Goal: Task Accomplishment & Management: Complete application form

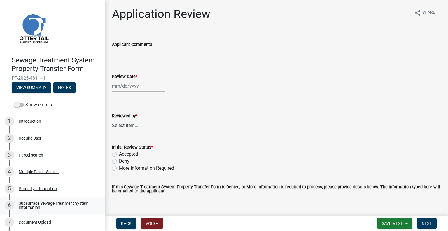
click at [44, 203] on div "Subsurface Sewage Treatment System Information" at bounding box center [57, 205] width 77 height 8
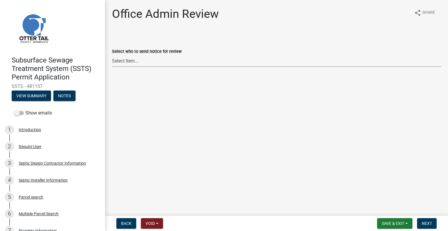
click at [182, 65] on select "Select Item... [PERSON_NAME] ([EMAIL_ADDRESS][DOMAIN_NAME]) [PERSON_NAME] ([EMA…" at bounding box center [276, 61] width 329 height 12
click at [112, 55] on select "Select Item... [PERSON_NAME] ([EMAIL_ADDRESS][DOMAIN_NAME]) [PERSON_NAME] ([EMA…" at bounding box center [276, 61] width 329 height 12
select select "587f38f5-c90e-4c12-9e10-d3e23909bbca"
click at [429, 221] on span "Next" at bounding box center [427, 223] width 10 height 5
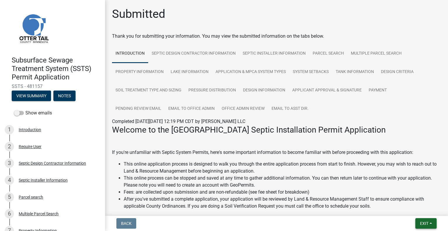
click at [427, 221] on span "Exit" at bounding box center [424, 223] width 8 height 5
click at [421, 209] on button "Save & Exit" at bounding box center [413, 208] width 47 height 14
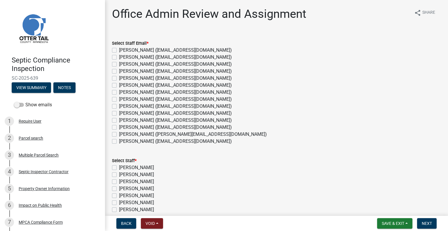
click at [147, 128] on label "Michelle Jevne (mjevne@ottertailcounty.gov)" at bounding box center [175, 127] width 113 height 7
click at [123, 127] on input "Michelle Jevne (mjevne@ottertailcounty.gov)" at bounding box center [121, 126] width 4 height 4
checkbox input "true"
checkbox input "false"
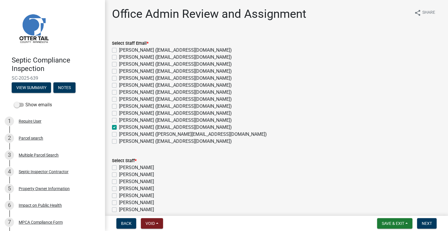
checkbox input "false"
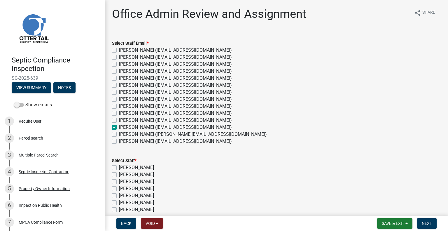
checkbox input "false"
checkbox input "true"
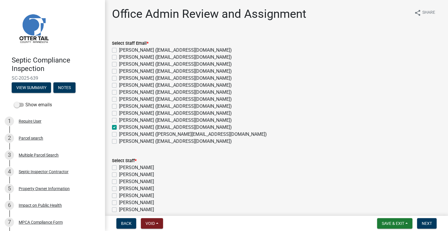
checkbox input "false"
click at [136, 128] on label "[PERSON_NAME] ([EMAIL_ADDRESS][DOMAIN_NAME])" at bounding box center [175, 127] width 113 height 7
click at [123, 127] on input "[PERSON_NAME] ([EMAIL_ADDRESS][DOMAIN_NAME])" at bounding box center [121, 126] width 4 height 4
checkbox input "false"
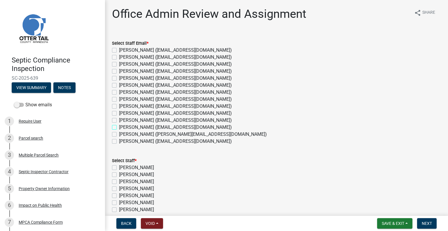
checkbox input "false"
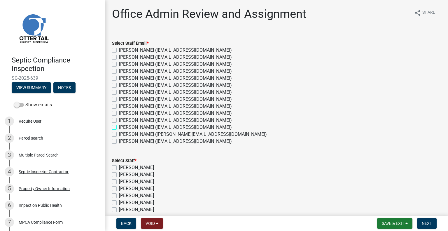
checkbox input "false"
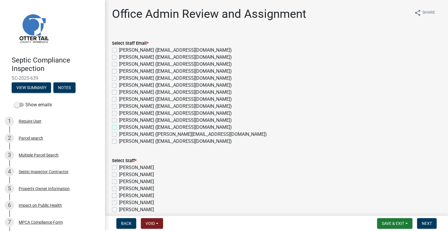
checkbox input "false"
click at [136, 101] on label "[PERSON_NAME] ([EMAIL_ADDRESS][DOMAIN_NAME])" at bounding box center [175, 99] width 113 height 7
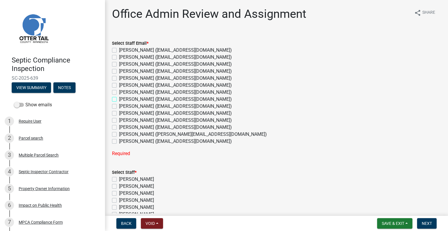
click at [123, 99] on input "[PERSON_NAME] ([EMAIL_ADDRESS][DOMAIN_NAME])" at bounding box center [121, 98] width 4 height 4
checkbox input "true"
checkbox input "false"
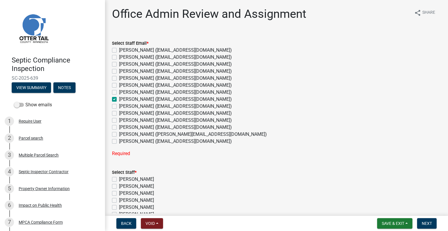
checkbox input "false"
checkbox input "true"
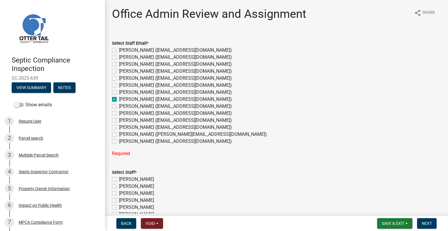
checkbox input "false"
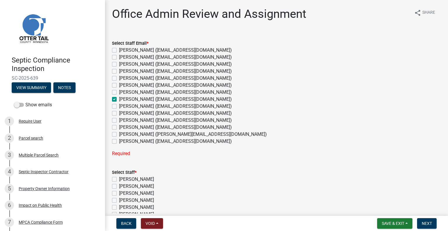
checkbox input "false"
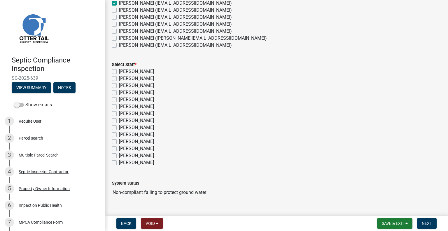
scroll to position [108, 0]
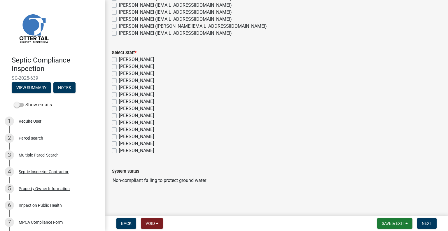
click at [145, 107] on label "Emma Swenson" at bounding box center [136, 108] width 35 height 7
click at [123, 107] on input "Emma Swenson" at bounding box center [121, 107] width 4 height 4
checkbox input "true"
checkbox input "false"
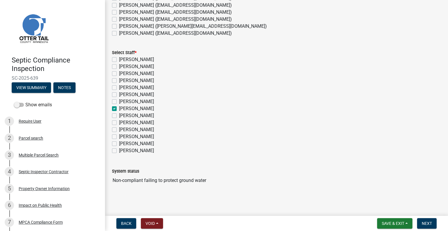
checkbox input "false"
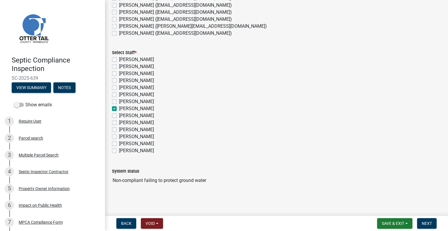
checkbox input "true"
checkbox input "false"
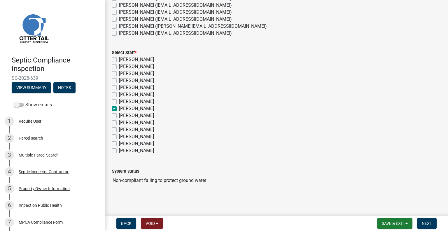
checkbox input "false"
click at [421, 223] on button "Next" at bounding box center [427, 223] width 20 height 10
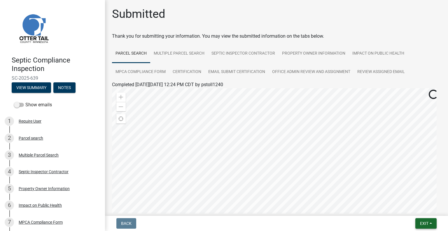
click at [420, 223] on span "Exit" at bounding box center [424, 223] width 8 height 5
click at [403, 209] on button "Save & Exit" at bounding box center [413, 208] width 47 height 14
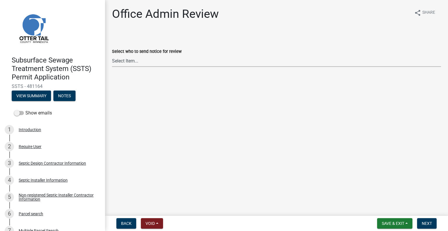
click at [138, 56] on select "Select Item... [PERSON_NAME] ([EMAIL_ADDRESS][DOMAIN_NAME]) [PERSON_NAME] ([EMA…" at bounding box center [276, 61] width 329 height 12
click at [112, 55] on select "Select Item... [PERSON_NAME] ([EMAIL_ADDRESS][DOMAIN_NAME]) [PERSON_NAME] ([EMA…" at bounding box center [276, 61] width 329 height 12
select select "587f38f5-c90e-4c12-9e10-d3e23909bbca"
click at [422, 221] on span "Next" at bounding box center [427, 223] width 10 height 5
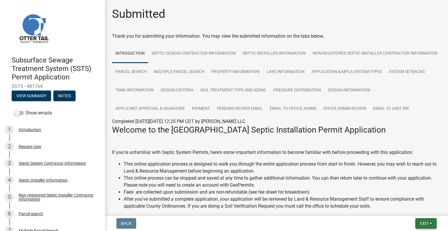
click at [418, 220] on button "Exit" at bounding box center [425, 223] width 21 height 10
click at [413, 208] on button "Save & Exit" at bounding box center [413, 208] width 47 height 14
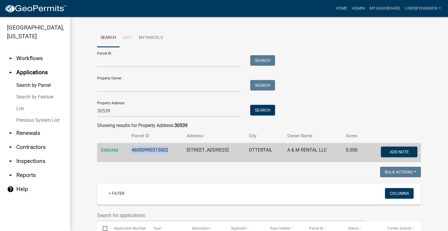
scroll to position [87, 0]
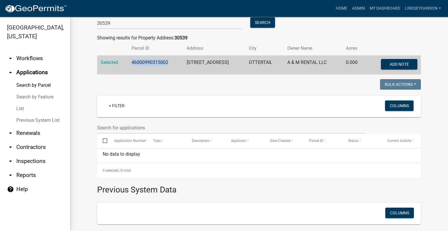
click at [36, 62] on link "arrow_drop_down Workflows" at bounding box center [35, 58] width 70 height 14
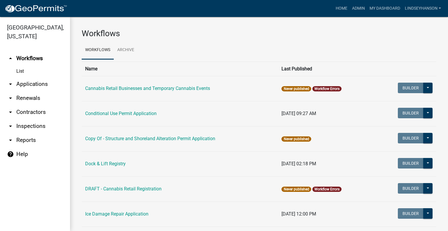
click at [37, 82] on link "arrow_drop_down Applications" at bounding box center [35, 84] width 70 height 14
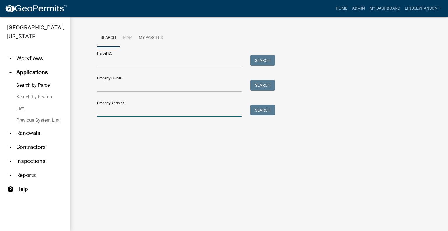
click at [126, 107] on input "Property Address:" at bounding box center [169, 111] width 144 height 12
click at [28, 64] on link "arrow_drop_down Workflows" at bounding box center [35, 58] width 70 height 14
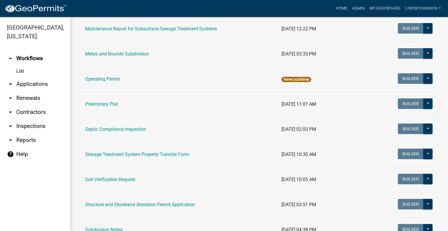
scroll to position [258, 0]
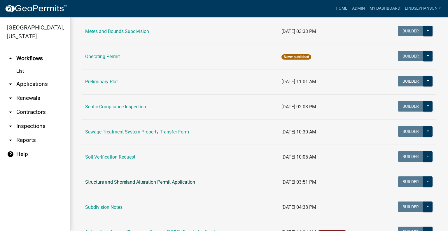
click at [125, 180] on link "Structure and Shoreland Alteration Permit Application" at bounding box center [140, 182] width 110 height 6
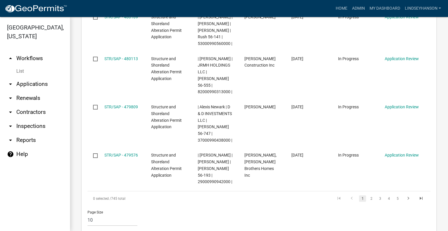
scroll to position [634, 0]
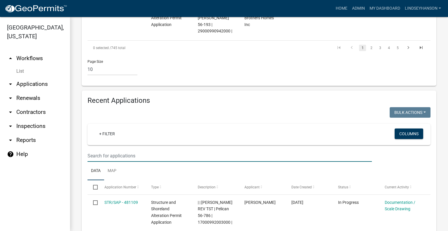
click at [206, 150] on input "text" at bounding box center [229, 156] width 284 height 12
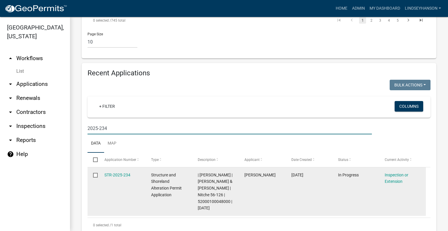
scroll to position [663, 0]
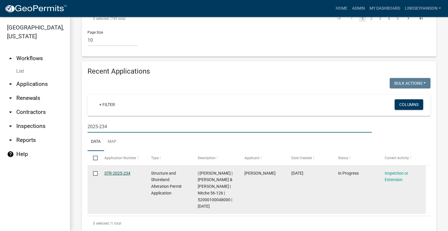
type input "2025-234"
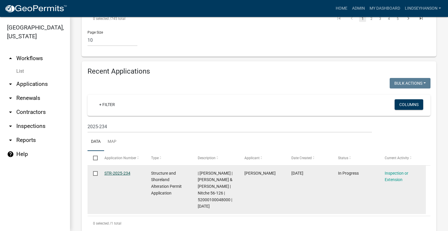
click at [124, 171] on link "STR-2025-234" at bounding box center [117, 173] width 26 height 5
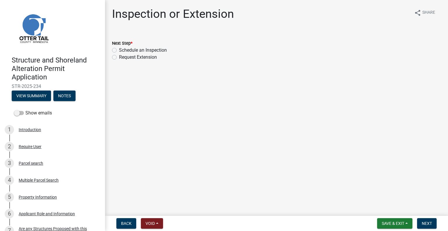
click at [156, 48] on label "Schedule an Inspection" at bounding box center [143, 50] width 48 height 7
click at [123, 48] on input "Schedule an Inspection" at bounding box center [121, 49] width 4 height 4
radio input "true"
click at [425, 220] on button "Next" at bounding box center [427, 223] width 20 height 10
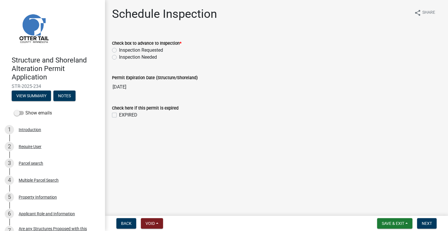
click at [156, 48] on label "Inspection Requested" at bounding box center [141, 50] width 44 height 7
click at [123, 48] on input "Inspection Requested" at bounding box center [121, 49] width 4 height 4
radio input "true"
click at [426, 222] on span "Next" at bounding box center [427, 223] width 10 height 5
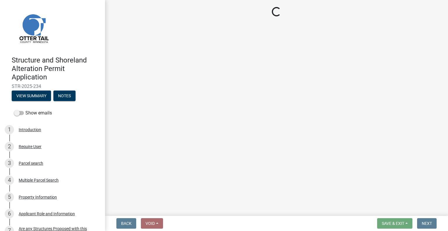
select select "710d5f49-2663-4e73-9718-d0c4e189f5ed"
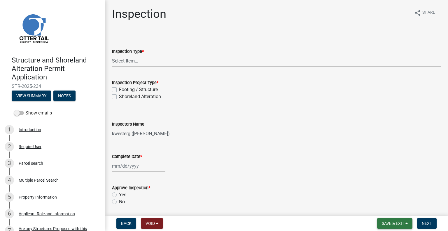
click at [404, 225] on span "Save & Exit" at bounding box center [393, 223] width 22 height 5
click at [399, 210] on button "Save & Exit" at bounding box center [389, 208] width 47 height 14
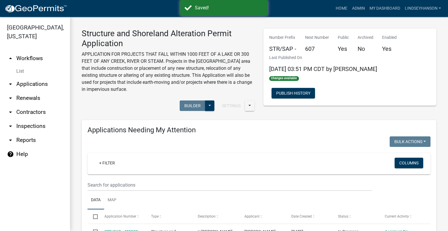
click at [44, 84] on link "arrow_drop_down Applications" at bounding box center [35, 84] width 70 height 14
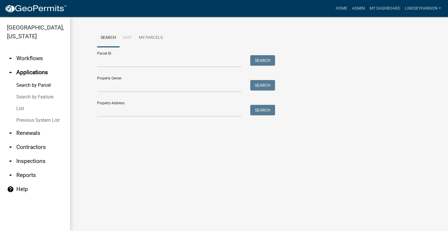
click at [37, 65] on link "arrow_drop_down Workflows" at bounding box center [35, 58] width 70 height 14
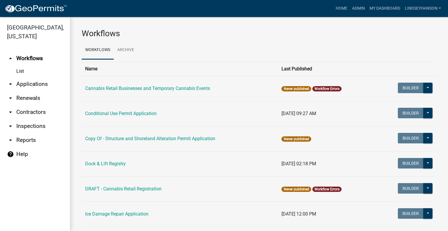
click at [37, 79] on link "arrow_drop_down Applications" at bounding box center [35, 84] width 70 height 14
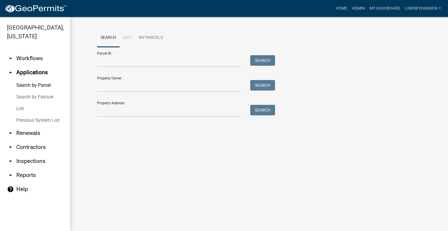
click at [36, 57] on link "arrow_drop_down Workflows" at bounding box center [35, 58] width 70 height 14
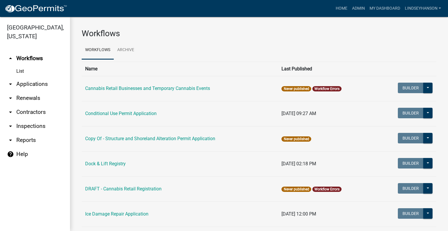
click at [41, 82] on link "arrow_drop_down Applications" at bounding box center [35, 84] width 70 height 14
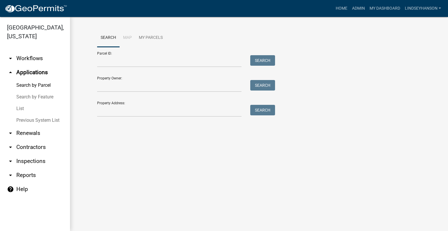
click at [43, 58] on link "arrow_drop_down Workflows" at bounding box center [35, 58] width 70 height 14
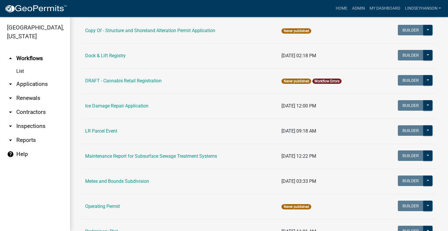
scroll to position [108, 0]
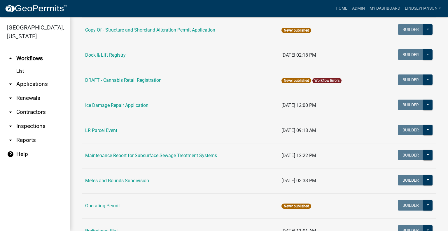
click at [41, 83] on link "arrow_drop_down Applications" at bounding box center [35, 84] width 70 height 14
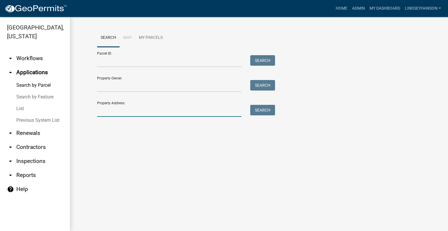
click at [129, 108] on input "Property Address:" at bounding box center [169, 111] width 144 height 12
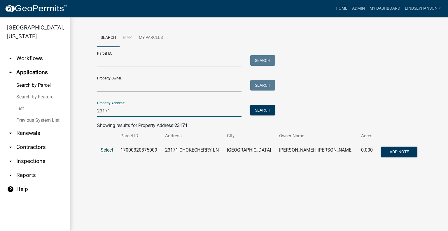
type input "23171"
click at [109, 150] on span "Select" at bounding box center [107, 150] width 13 height 6
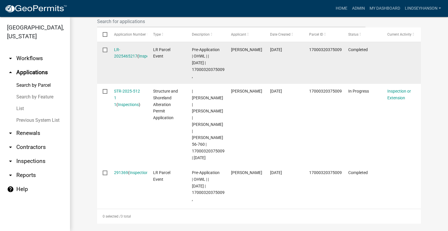
scroll to position [204, 0]
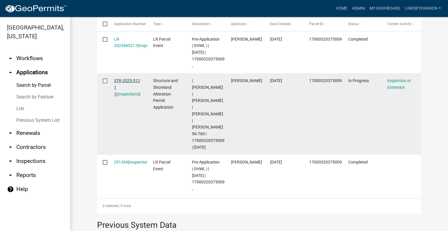
click at [117, 78] on link "STR-2025-512 1 1" at bounding box center [127, 87] width 26 height 18
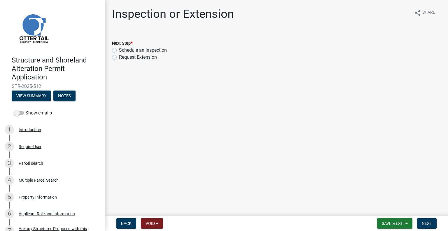
click at [163, 50] on label "Schedule an Inspection" at bounding box center [143, 50] width 48 height 7
click at [123, 50] on input "Schedule an Inspection" at bounding box center [121, 49] width 4 height 4
radio input "true"
click at [421, 219] on button "Next" at bounding box center [427, 223] width 20 height 10
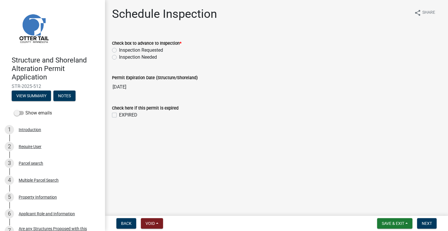
click at [139, 50] on label "Inspection Requested" at bounding box center [141, 50] width 44 height 7
click at [123, 50] on input "Inspection Requested" at bounding box center [121, 49] width 4 height 4
radio input "true"
click at [426, 224] on span "Next" at bounding box center [427, 223] width 10 height 5
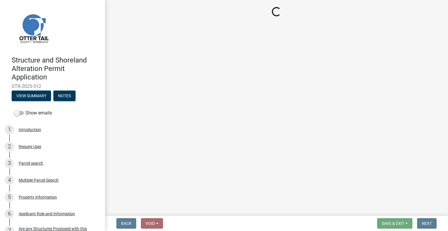
select select "710d5f49-2663-4e73-9718-d0c4e189f5ed"
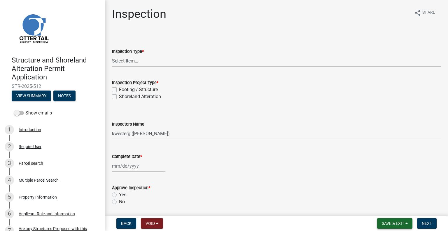
click at [395, 223] on span "Save & Exit" at bounding box center [393, 223] width 22 height 5
click at [396, 213] on button "Save & Exit" at bounding box center [389, 208] width 47 height 14
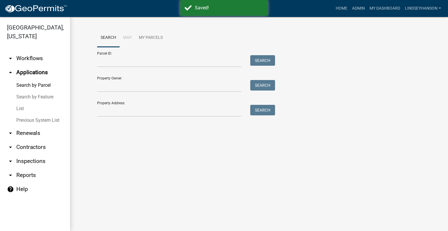
click at [39, 60] on link "arrow_drop_down Workflows" at bounding box center [35, 58] width 70 height 14
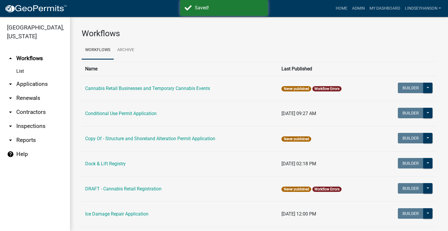
click at [38, 81] on link "arrow_drop_down Applications" at bounding box center [35, 84] width 70 height 14
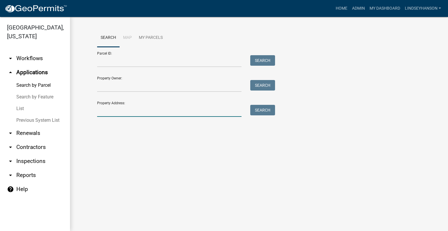
click at [127, 107] on input "Property Address:" at bounding box center [169, 111] width 144 height 12
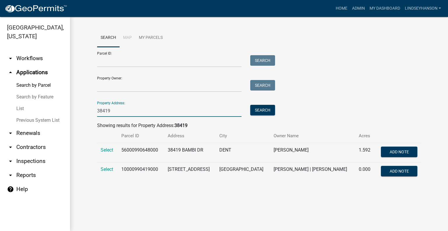
type input "38419"
click at [106, 172] on td "Select" at bounding box center [107, 171] width 21 height 19
click at [106, 170] on span "Select" at bounding box center [107, 169] width 13 height 6
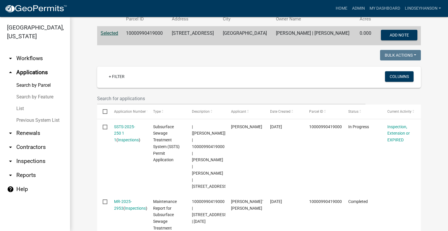
scroll to position [29, 0]
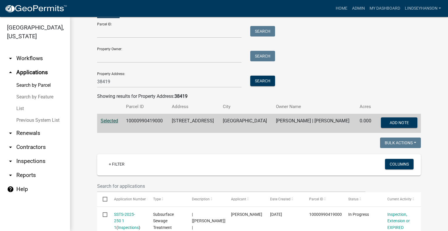
click at [38, 61] on link "arrow_drop_down Workflows" at bounding box center [35, 58] width 70 height 14
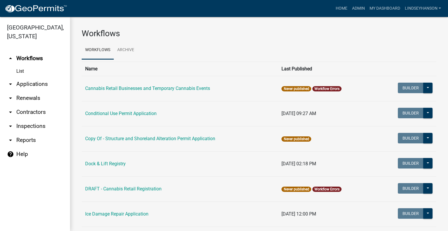
click at [36, 79] on link "arrow_drop_down Applications" at bounding box center [35, 84] width 70 height 14
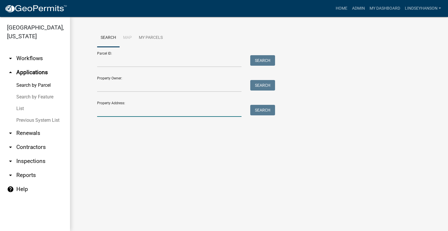
click at [134, 105] on input "Property Address:" at bounding box center [169, 111] width 144 height 12
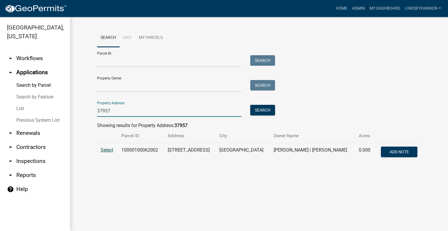
type input "37957"
click at [102, 149] on span "Select" at bounding box center [107, 150] width 13 height 6
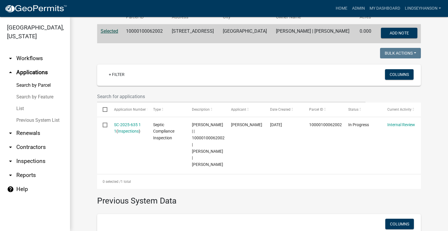
scroll to position [117, 0]
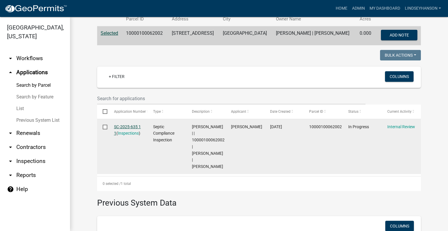
click at [131, 128] on link "SC-2025-635 1 1" at bounding box center [127, 129] width 27 height 11
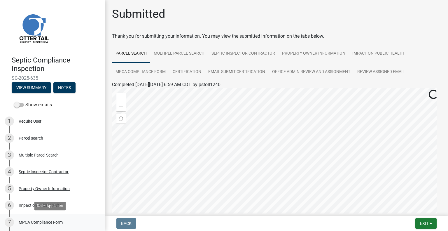
click at [54, 223] on div "MPCA Compliance Form" at bounding box center [41, 222] width 44 height 4
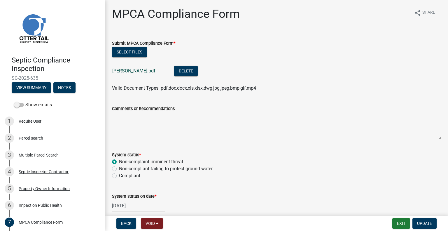
click at [137, 72] on link "Ruhland William.pdf" at bounding box center [133, 71] width 43 height 6
click at [401, 222] on button "Exit" at bounding box center [401, 223] width 18 height 10
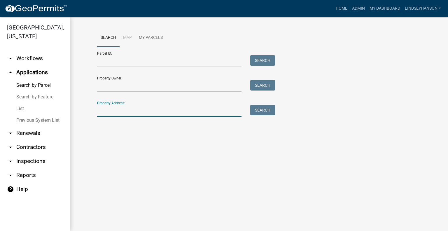
click at [160, 109] on input "Property Address:" at bounding box center [169, 111] width 144 height 12
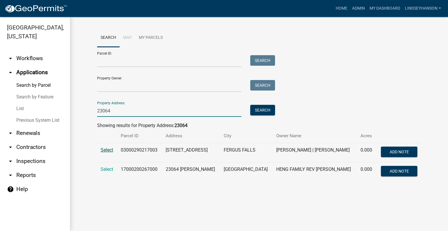
type input "23064"
click at [110, 149] on span "Select" at bounding box center [107, 150] width 13 height 6
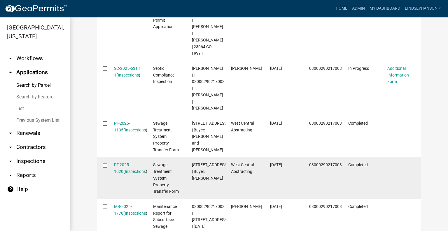
scroll to position [240, 0]
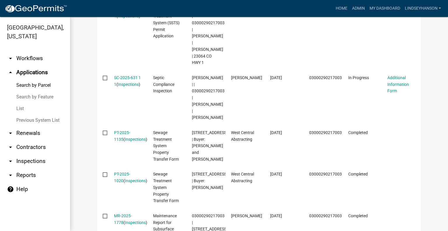
click at [35, 61] on link "arrow_drop_down Workflows" at bounding box center [35, 58] width 70 height 14
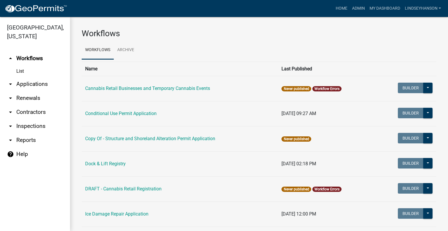
click at [48, 85] on link "arrow_drop_down Applications" at bounding box center [35, 84] width 70 height 14
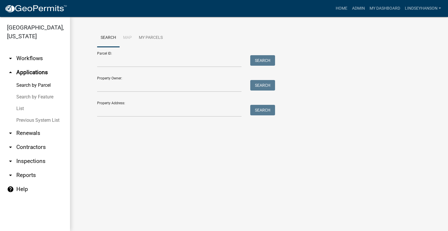
drag, startPoint x: 30, startPoint y: 56, endPoint x: 38, endPoint y: 74, distance: 20.3
click at [30, 56] on link "arrow_drop_down Workflows" at bounding box center [35, 58] width 70 height 14
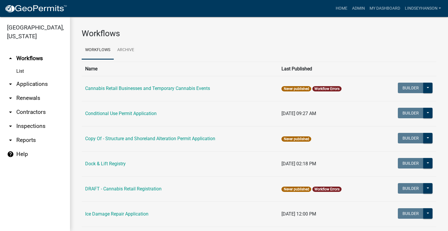
click at [37, 81] on link "arrow_drop_down Applications" at bounding box center [35, 84] width 70 height 14
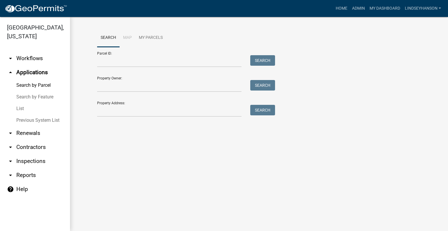
click at [38, 57] on link "arrow_drop_down Workflows" at bounding box center [35, 58] width 70 height 14
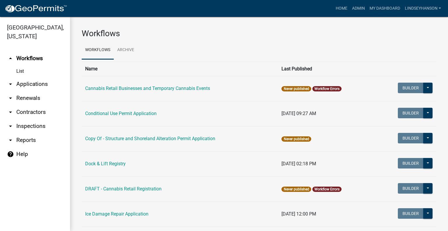
click at [40, 84] on link "arrow_drop_down Applications" at bounding box center [35, 84] width 70 height 14
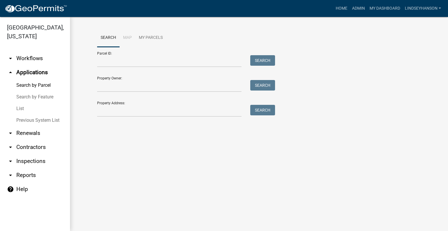
click at [39, 60] on link "arrow_drop_down Workflows" at bounding box center [35, 58] width 70 height 14
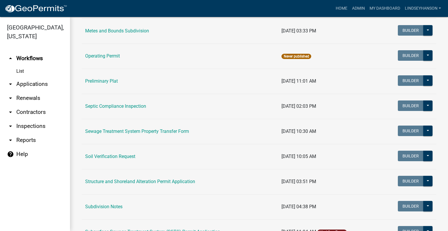
scroll to position [272, 0]
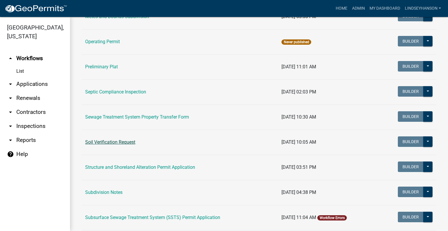
click at [114, 139] on link "Soil Verification Request" at bounding box center [110, 142] width 50 height 6
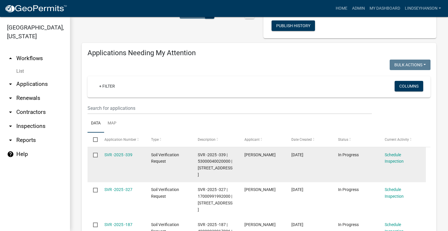
scroll to position [58, 0]
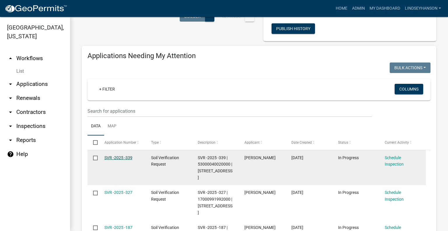
click at [116, 157] on link "SVR -2025 -339" at bounding box center [118, 157] width 28 height 5
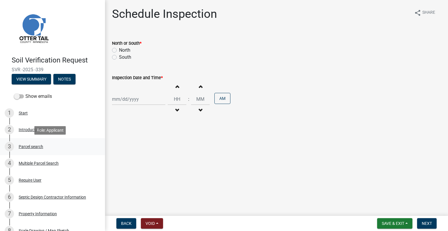
click at [44, 148] on div "3 Parcel search" at bounding box center [50, 146] width 91 height 9
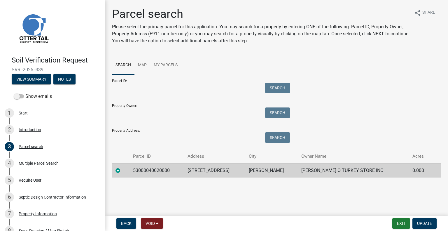
click at [155, 169] on td "53000040020000" at bounding box center [156, 170] width 55 height 14
copy td "53000040020000"
click at [218, 171] on td "39933 430TH AVE" at bounding box center [214, 170] width 61 height 14
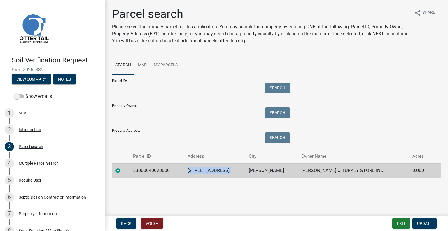
click at [218, 171] on td "39933 430TH AVE" at bounding box center [214, 170] width 61 height 14
copy td "39933 430TH AVE"
click at [276, 172] on td "PERHAM" at bounding box center [271, 170] width 52 height 14
copy td "PERHAM"
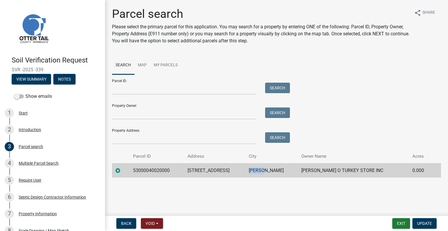
click at [338, 169] on td "JENNIE O TURKEY STORE INC" at bounding box center [353, 170] width 111 height 14
copy td "JENNIE O TURKEY STORE INC"
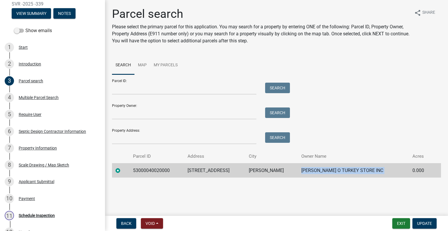
scroll to position [129, 0]
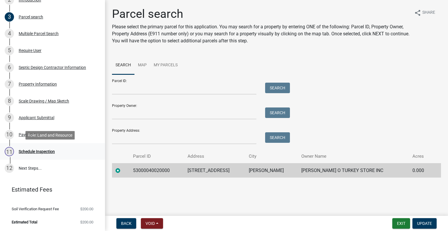
click at [58, 150] on div "11 Schedule Inspection" at bounding box center [50, 151] width 91 height 9
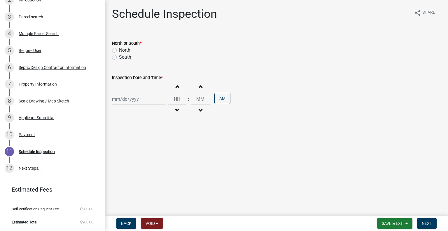
click at [128, 51] on label "North" at bounding box center [124, 50] width 11 height 7
click at [123, 50] on input "North" at bounding box center [121, 49] width 4 height 4
radio input "true"
select select "9"
select select "2025"
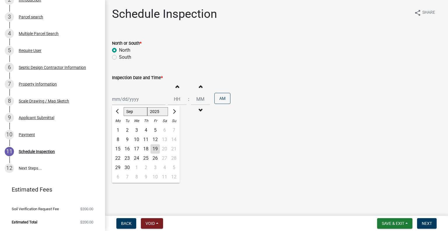
click at [134, 97] on div "Jan Feb Mar Apr May Jun Jul Aug Sep Oct Nov Dec 1525 1526 1527 1528 1529 1530 1…" at bounding box center [138, 99] width 53 height 12
click at [136, 156] on div "24" at bounding box center [136, 157] width 9 height 9
type input "09/24/2025"
click at [172, 107] on button "Decrement hours" at bounding box center [177, 110] width 12 height 10
type input "11"
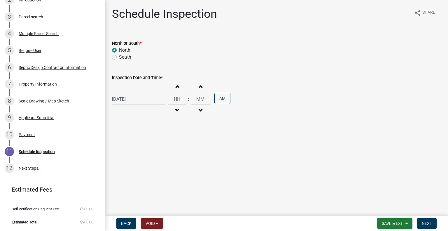
type input "00"
click at [177, 86] on button "Increment hours" at bounding box center [177, 86] width 12 height 10
type input "12"
click at [210, 97] on div "Increment hours 12 Decrement hours : Increment minutes 00 Decrement minutes AM" at bounding box center [199, 99] width 63 height 36
click at [220, 97] on button "AM" at bounding box center [222, 98] width 16 height 11
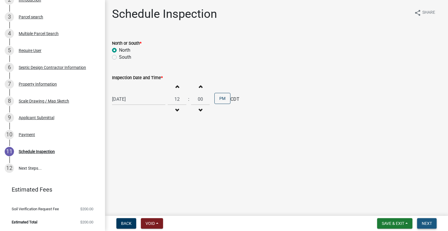
click at [425, 222] on span "Next" at bounding box center [427, 223] width 10 height 5
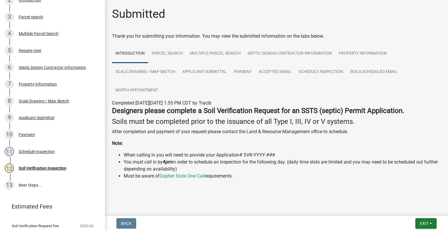
scroll to position [146, 0]
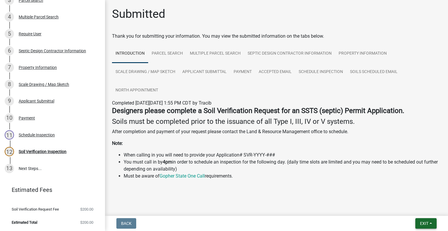
click at [420, 225] on span "Exit" at bounding box center [424, 223] width 8 height 5
click at [415, 208] on button "Save & Exit" at bounding box center [413, 208] width 47 height 14
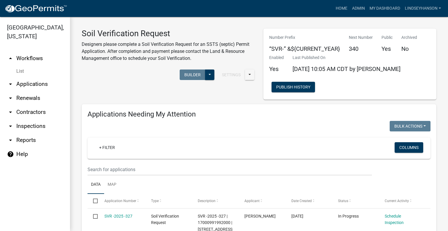
click at [39, 86] on link "arrow_drop_down Applications" at bounding box center [35, 84] width 70 height 14
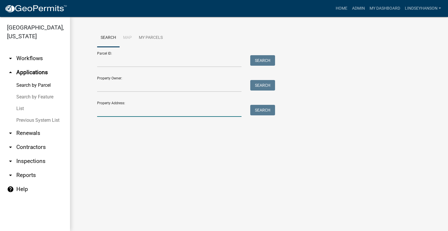
click at [134, 109] on input "Property Address:" at bounding box center [169, 111] width 144 height 12
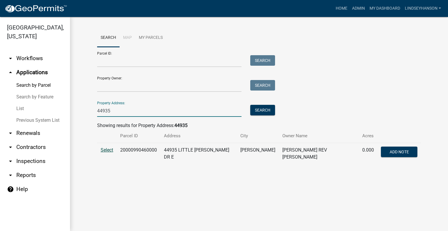
type input "44935"
click at [103, 148] on span "Select" at bounding box center [107, 150] width 13 height 6
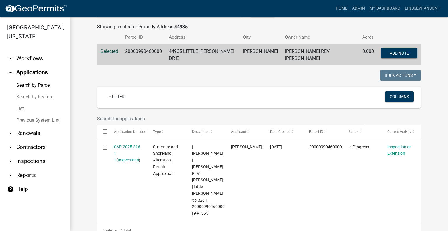
scroll to position [117, 0]
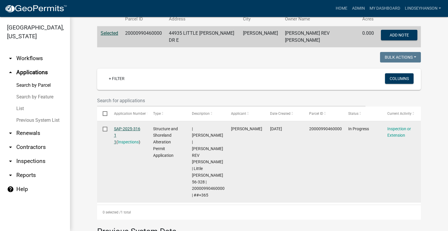
click at [134, 127] on link "SAP-2025-316 1 1" at bounding box center [127, 135] width 26 height 18
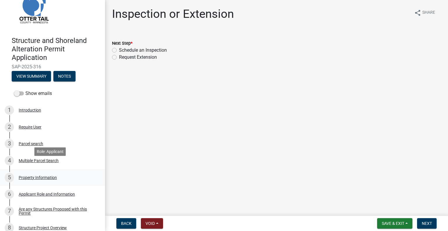
scroll to position [29, 0]
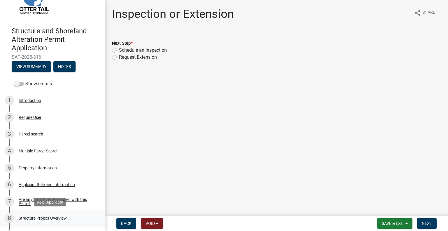
click at [74, 218] on div "8 Structure Project Overview" at bounding box center [50, 217] width 91 height 9
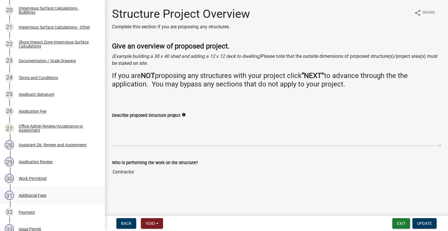
scroll to position [442, 0]
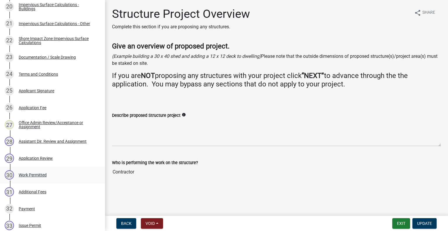
click at [56, 175] on div "30 Work Permitted" at bounding box center [50, 174] width 91 height 9
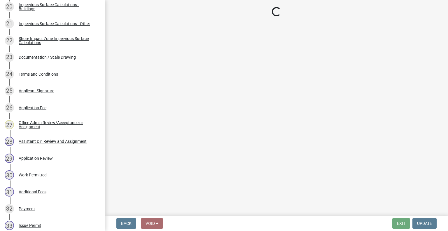
select select "f66be788-4dd6-459d-a9ec-6d83f4dfb709"
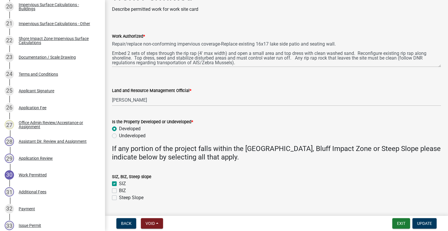
scroll to position [29, 0]
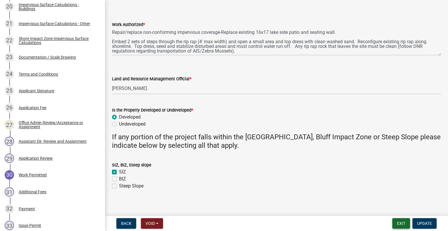
click at [397, 219] on button "Exit" at bounding box center [401, 223] width 18 height 10
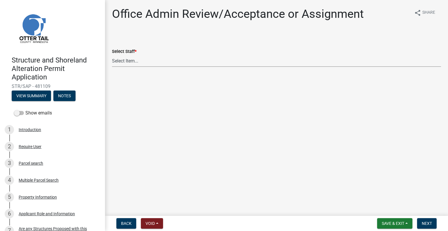
click at [146, 60] on select "Select Item... Alexis Newark (anewark@ottertailcounty.gov) Amy Busko (abusko@ot…" at bounding box center [276, 61] width 329 height 12
click at [112, 55] on select "Select Item... Alexis Newark (anewark@ottertailcounty.gov) Amy Busko (abusko@ot…" at bounding box center [276, 61] width 329 height 12
select select "587f38f5-c90e-4c12-9e10-d3e23909bbca"
click at [426, 225] on span "Next" at bounding box center [427, 223] width 10 height 5
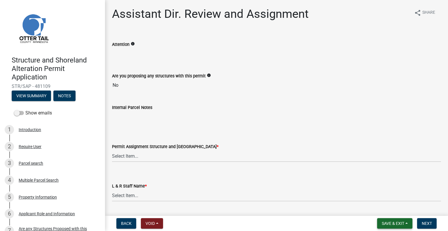
click at [388, 225] on span "Save & Exit" at bounding box center [393, 223] width 22 height 5
click at [379, 210] on button "Save & Exit" at bounding box center [389, 208] width 47 height 14
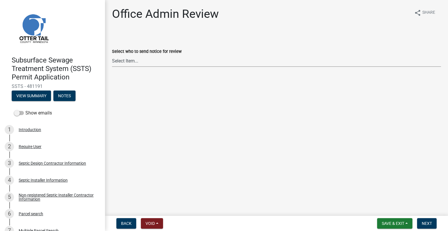
click at [157, 62] on select "Select Item... [PERSON_NAME] ([EMAIL_ADDRESS][DOMAIN_NAME]) [PERSON_NAME] ([EMA…" at bounding box center [276, 61] width 329 height 12
click at [112, 55] on select "Select Item... [PERSON_NAME] ([EMAIL_ADDRESS][DOMAIN_NAME]) [PERSON_NAME] ([EMA…" at bounding box center [276, 61] width 329 height 12
select select "587f38f5-c90e-4c12-9e10-d3e23909bbca"
click at [438, 228] on nav "Back Void Withdraw Lock Expire Void Save & Exit Save Save & Exit Next" at bounding box center [276, 223] width 343 height 15
click at [431, 223] on span "Next" at bounding box center [427, 223] width 10 height 5
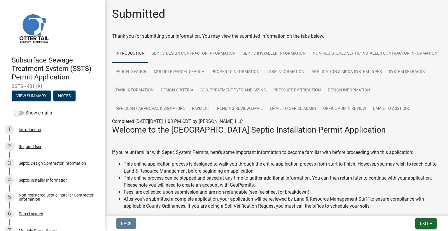
click at [420, 223] on span "Exit" at bounding box center [424, 223] width 8 height 5
click at [409, 211] on button "Save & Exit" at bounding box center [413, 208] width 47 height 14
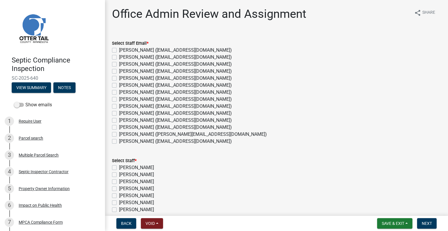
click at [128, 138] on label "[PERSON_NAME] ([EMAIL_ADDRESS][DOMAIN_NAME])" at bounding box center [175, 141] width 113 height 7
click at [123, 138] on input "[PERSON_NAME] ([EMAIL_ADDRESS][DOMAIN_NAME])" at bounding box center [121, 140] width 4 height 4
checkbox input "true"
checkbox input "false"
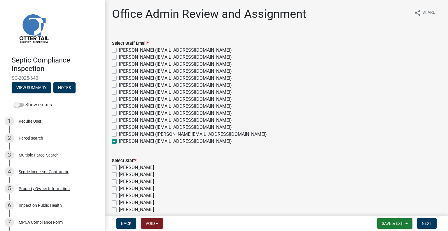
checkbox input "false"
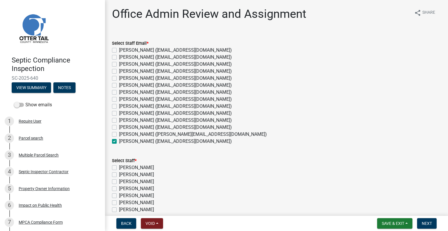
checkbox input "false"
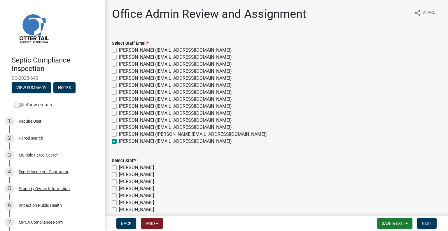
checkbox input "false"
checkbox input "true"
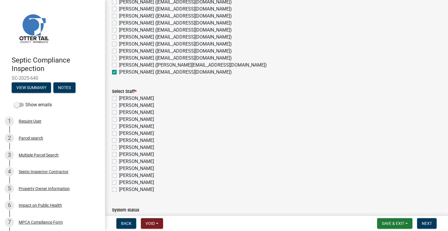
scroll to position [108, 0]
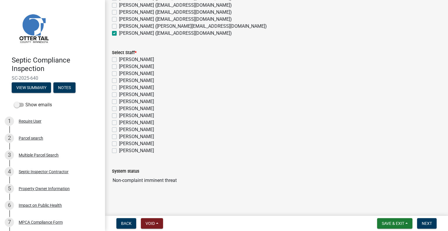
click at [129, 148] on label "[PERSON_NAME]" at bounding box center [136, 150] width 35 height 7
click at [123, 148] on input "[PERSON_NAME]" at bounding box center [121, 149] width 4 height 4
checkbox input "true"
checkbox input "false"
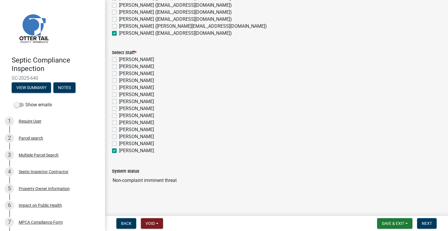
checkbox input "false"
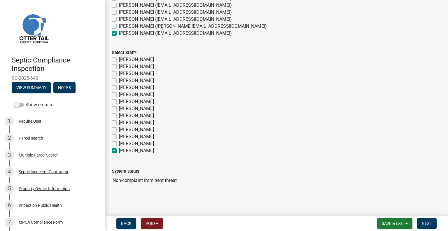
checkbox input "false"
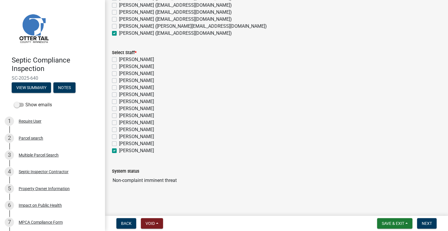
checkbox input "false"
checkbox input "true"
click at [423, 221] on span "Next" at bounding box center [427, 223] width 10 height 5
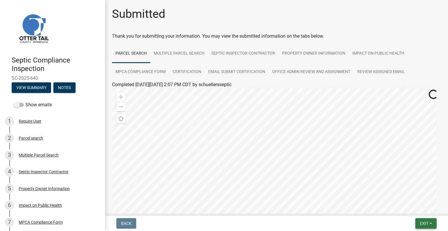
click at [419, 220] on button "Exit" at bounding box center [425, 223] width 21 height 10
click at [413, 210] on button "Save & Exit" at bounding box center [413, 208] width 47 height 14
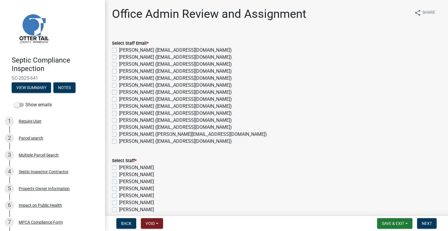
click at [146, 100] on label "[PERSON_NAME] ([EMAIL_ADDRESS][DOMAIN_NAME])" at bounding box center [175, 99] width 113 height 7
click at [123, 99] on input "[PERSON_NAME] ([EMAIL_ADDRESS][DOMAIN_NAME])" at bounding box center [121, 98] width 4 height 4
checkbox input "true"
checkbox input "false"
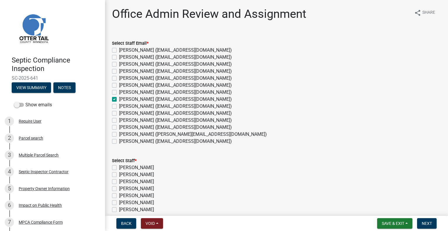
checkbox input "false"
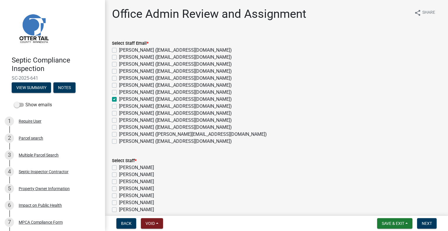
checkbox input "true"
checkbox input "false"
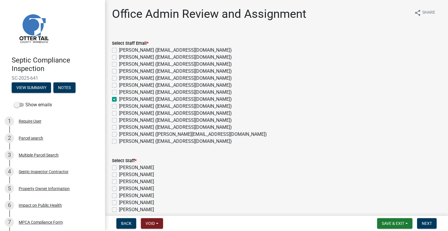
checkbox input "false"
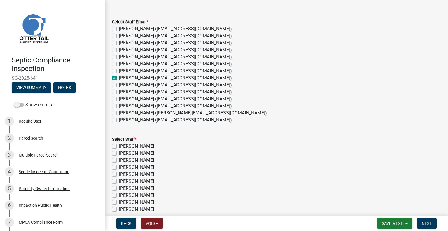
scroll to position [29, 0]
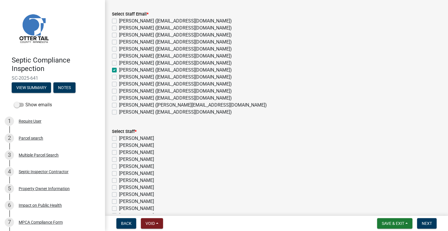
click at [149, 185] on label "[PERSON_NAME]" at bounding box center [136, 187] width 35 height 7
click at [123, 185] on input "[PERSON_NAME]" at bounding box center [121, 186] width 4 height 4
checkbox input "true"
checkbox input "false"
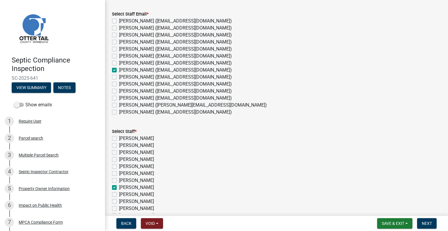
checkbox input "false"
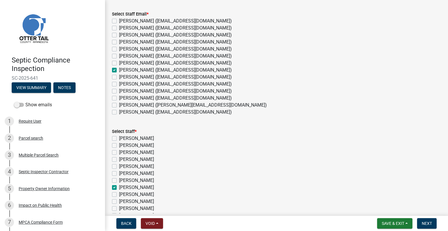
checkbox input "true"
checkbox input "false"
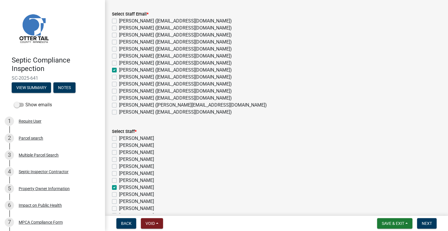
checkbox input "false"
click at [425, 223] on span "Next" at bounding box center [427, 223] width 10 height 5
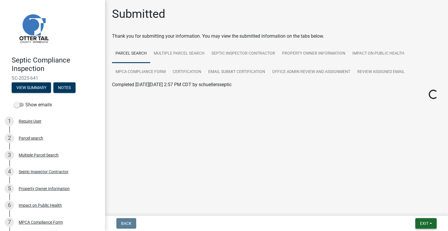
click at [420, 219] on button "Exit" at bounding box center [425, 223] width 21 height 10
click at [421, 220] on button "Exit" at bounding box center [425, 223] width 21 height 10
click at [428, 225] on button "Exit" at bounding box center [425, 223] width 21 height 10
click at [418, 208] on button "Save & Exit" at bounding box center [413, 208] width 47 height 14
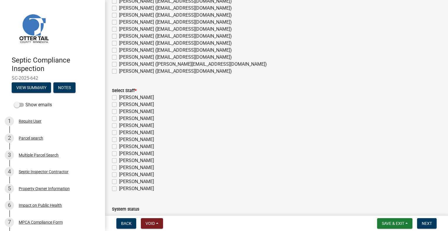
scroll to position [87, 0]
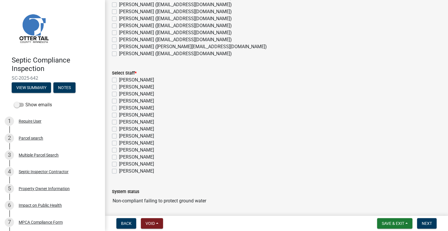
click at [136, 9] on label "[PERSON_NAME] ([EMAIL_ADDRESS][DOMAIN_NAME])" at bounding box center [175, 11] width 113 height 7
click at [123, 9] on input "[PERSON_NAME] ([EMAIL_ADDRESS][DOMAIN_NAME])" at bounding box center [121, 10] width 4 height 4
checkbox input "true"
checkbox input "false"
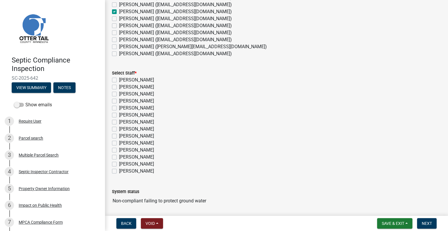
checkbox input "false"
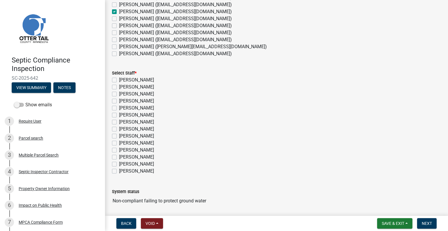
checkbox input "true"
checkbox input "false"
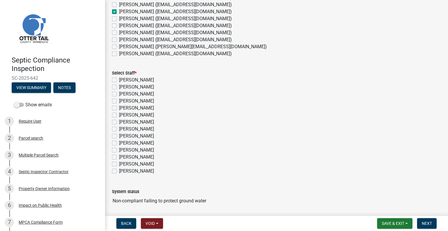
checkbox input "false"
click at [143, 130] on label "[PERSON_NAME]" at bounding box center [136, 128] width 35 height 7
click at [123, 129] on input "[PERSON_NAME]" at bounding box center [121, 127] width 4 height 4
checkbox input "true"
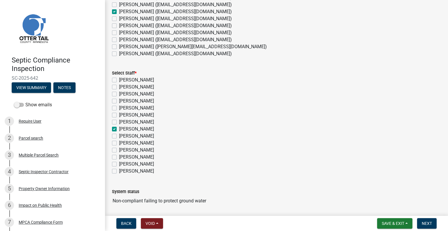
checkbox input "false"
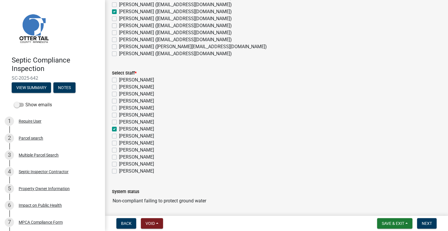
checkbox input "false"
checkbox input "true"
checkbox input "false"
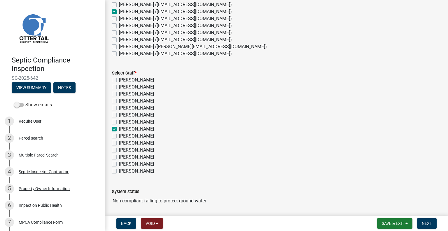
checkbox input "false"
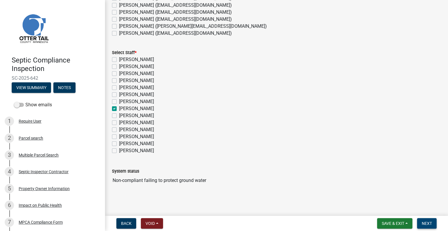
click at [423, 221] on span "Next" at bounding box center [427, 223] width 10 height 5
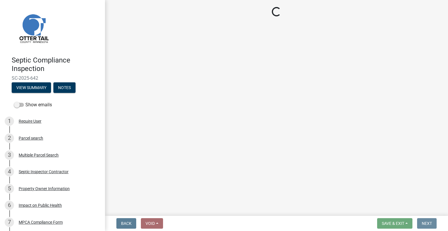
scroll to position [0, 0]
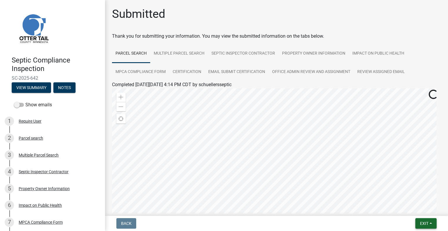
click at [418, 222] on button "Exit" at bounding box center [425, 223] width 21 height 10
click at [409, 214] on button "Save & Exit" at bounding box center [413, 208] width 47 height 14
